Goal: Communication & Community: Share content

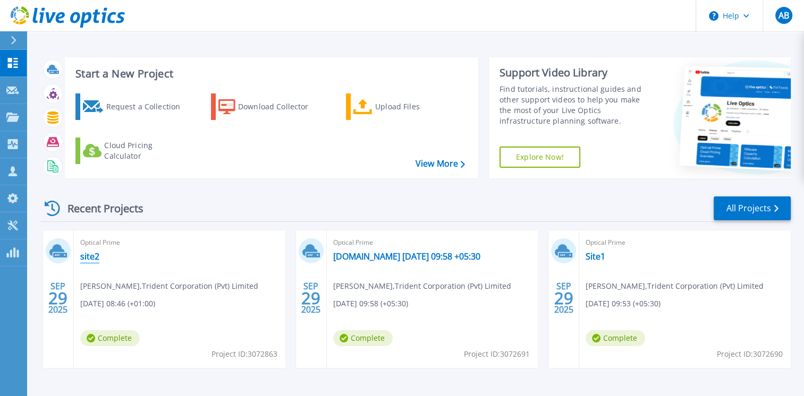
click at [91, 258] on link "site2" at bounding box center [89, 256] width 19 height 11
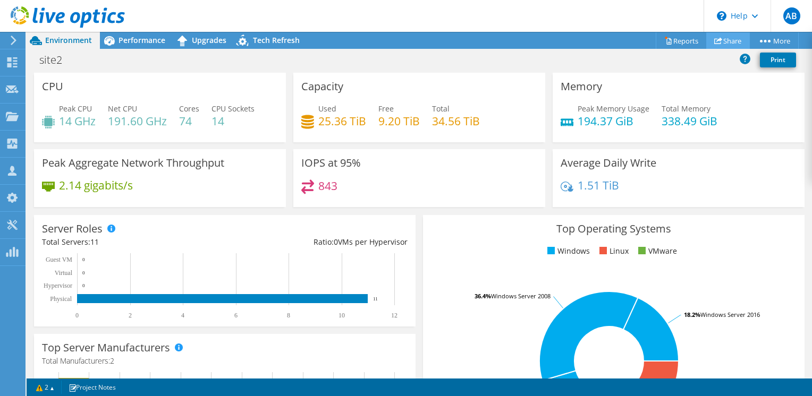
click at [739, 35] on link "Share" at bounding box center [728, 40] width 44 height 16
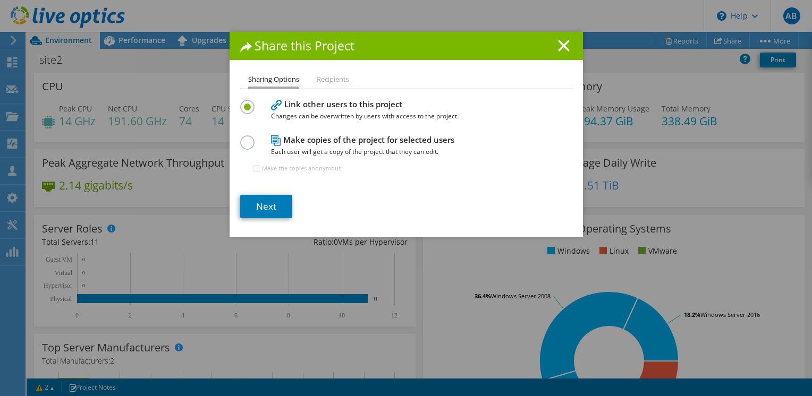
click at [240, 138] on label at bounding box center [249, 137] width 19 height 3
click at [0, 0] on input "radio" at bounding box center [0, 0] width 0 height 0
click at [250, 204] on link "Next" at bounding box center [266, 206] width 52 height 23
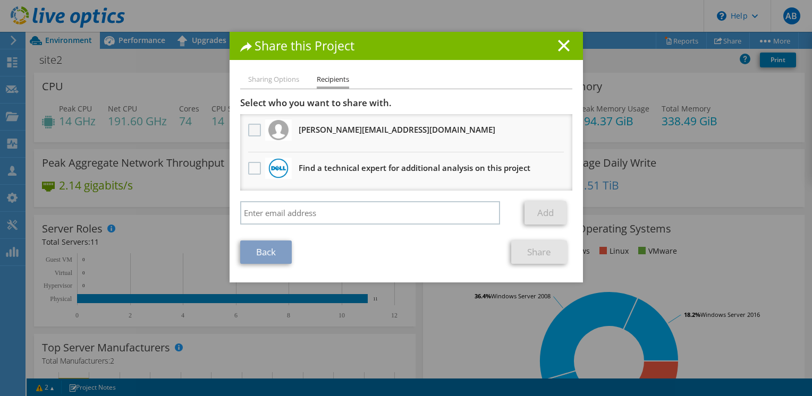
click at [257, 134] on label at bounding box center [255, 130] width 15 height 13
click at [0, 0] on input "checkbox" at bounding box center [0, 0] width 0 height 0
click at [529, 251] on link "Share" at bounding box center [539, 252] width 56 height 23
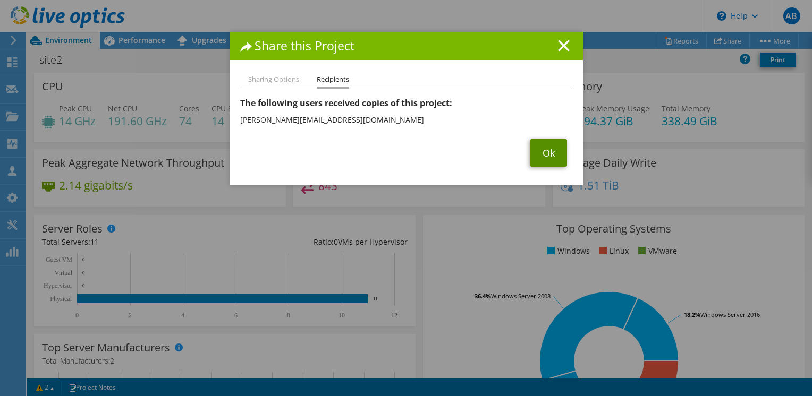
click at [534, 150] on link "Ok" at bounding box center [548, 153] width 37 height 28
